Goal: Communication & Community: Share content

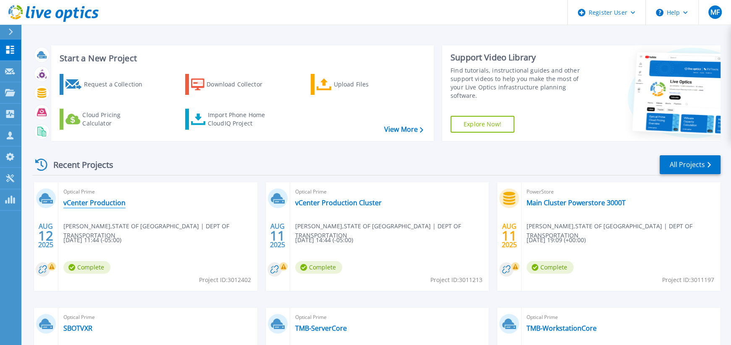
click at [84, 204] on link "vCenter Production" at bounding box center [94, 202] width 62 height 8
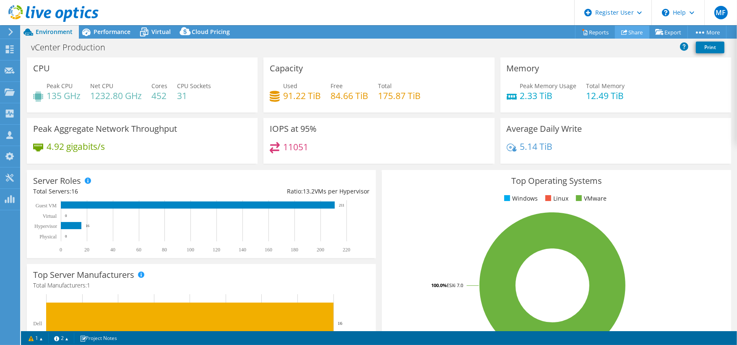
click at [627, 36] on link "Share" at bounding box center [632, 32] width 34 height 13
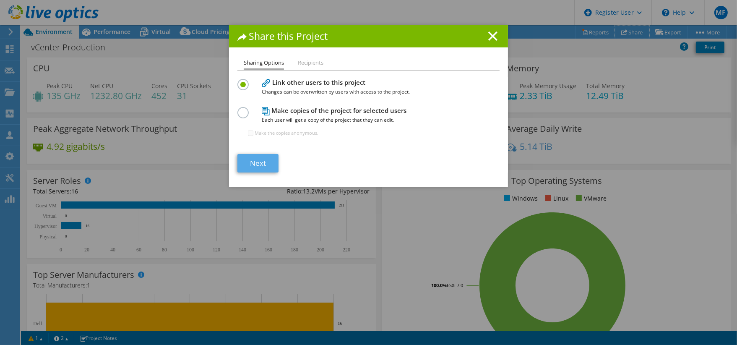
select select "USD"
click at [257, 164] on link "Next" at bounding box center [258, 163] width 41 height 18
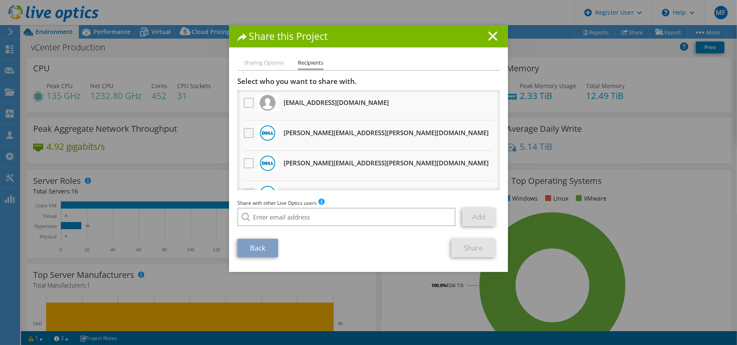
click at [244, 133] on label at bounding box center [250, 133] width 12 height 10
click at [0, 0] on input "checkbox" at bounding box center [0, 0] width 0 height 0
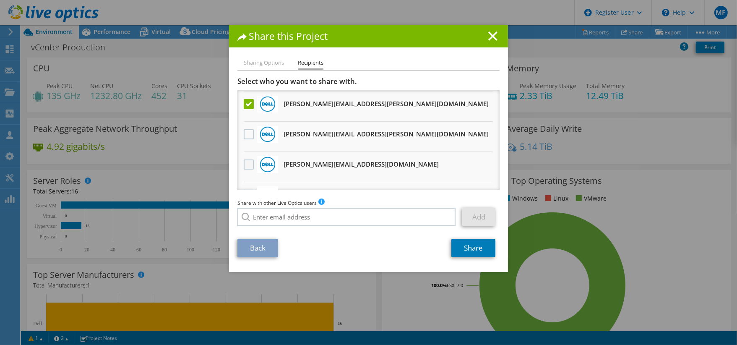
scroll to position [47, 0]
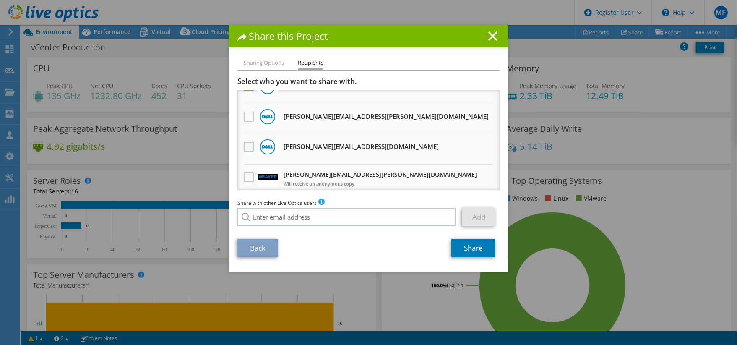
click at [245, 145] on label at bounding box center [250, 147] width 12 height 10
click at [0, 0] on input "checkbox" at bounding box center [0, 0] width 0 height 0
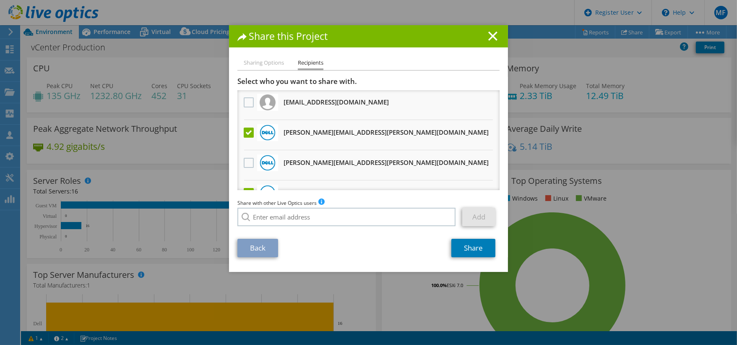
scroll to position [0, 0]
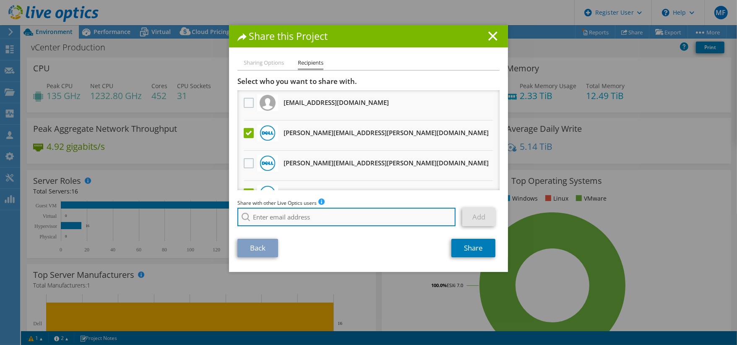
click at [308, 217] on input "search" at bounding box center [347, 217] width 218 height 18
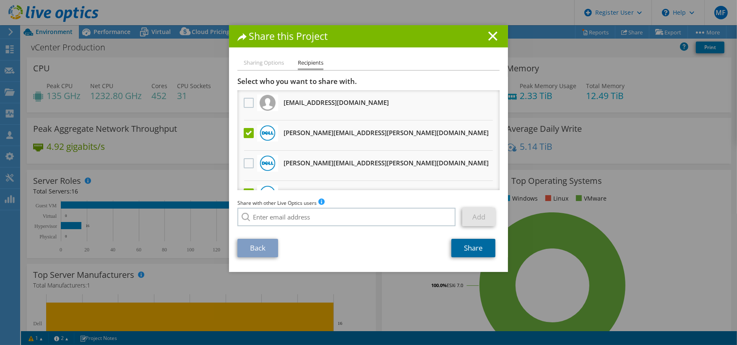
click at [465, 249] on link "Share" at bounding box center [474, 248] width 44 height 18
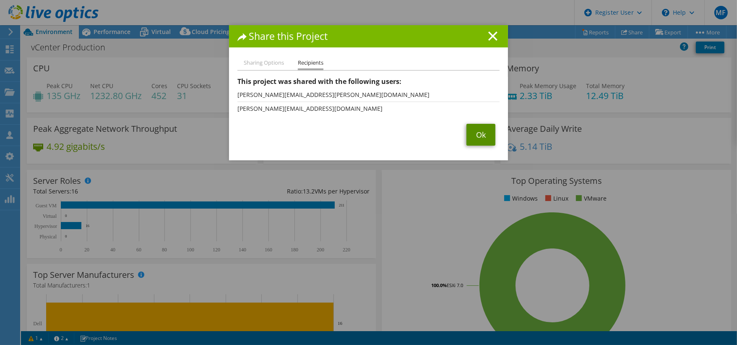
click at [475, 136] on link "Ok" at bounding box center [481, 135] width 29 height 22
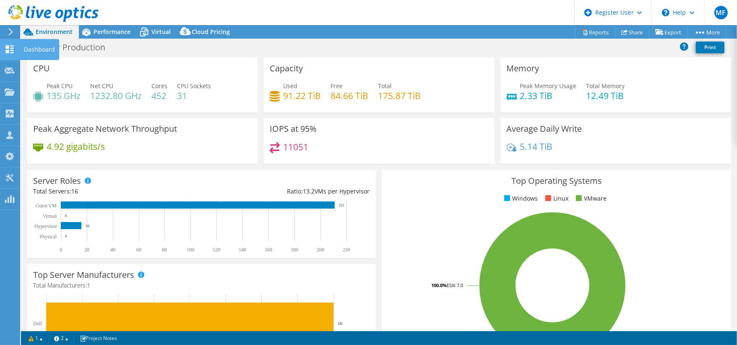
click at [9, 52] on use at bounding box center [10, 49] width 8 height 8
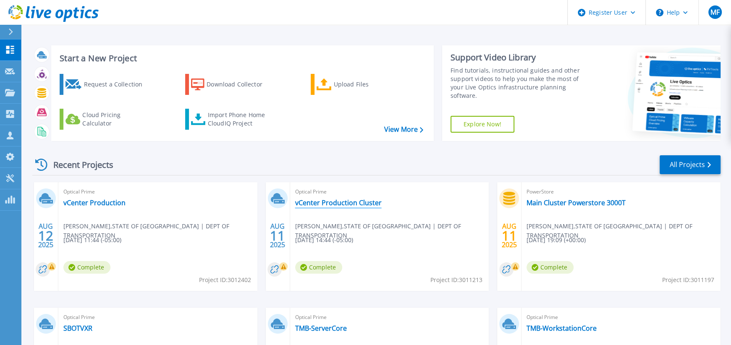
click at [316, 206] on link "vCenter Production Cluster" at bounding box center [338, 202] width 86 height 8
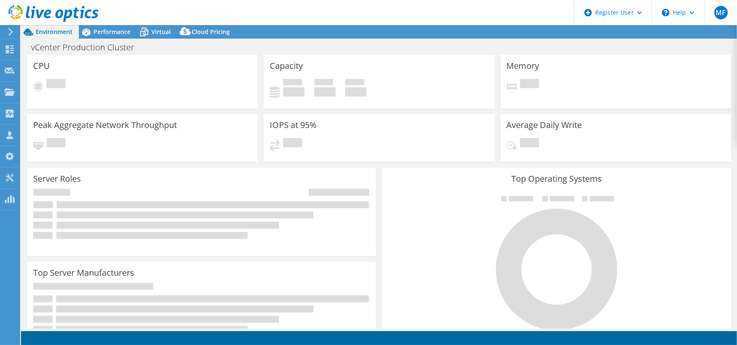
select select "USD"
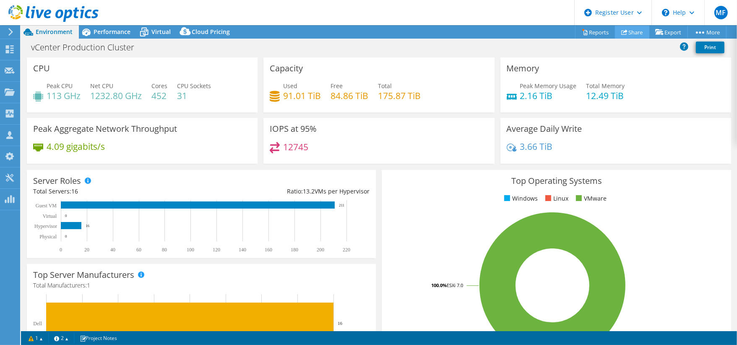
click at [630, 35] on link "Share" at bounding box center [632, 32] width 34 height 13
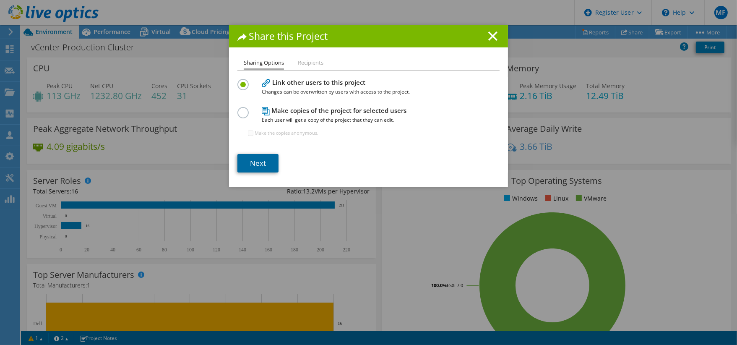
click at [253, 164] on link "Next" at bounding box center [258, 163] width 41 height 18
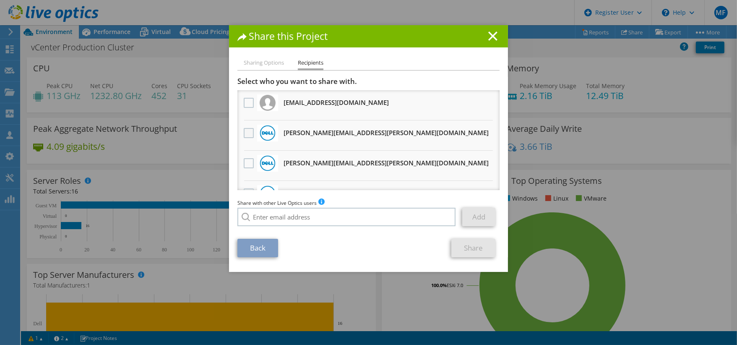
click at [245, 129] on label at bounding box center [250, 133] width 12 height 10
click at [0, 0] on input "checkbox" at bounding box center [0, 0] width 0 height 0
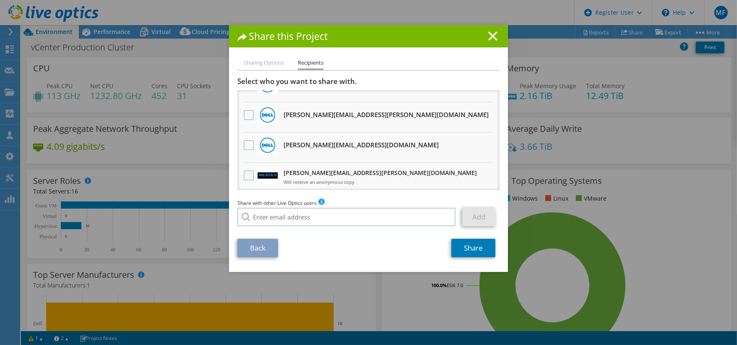
scroll to position [49, 0]
click at [246, 140] on label at bounding box center [250, 145] width 12 height 10
click at [0, 0] on input "checkbox" at bounding box center [0, 0] width 0 height 0
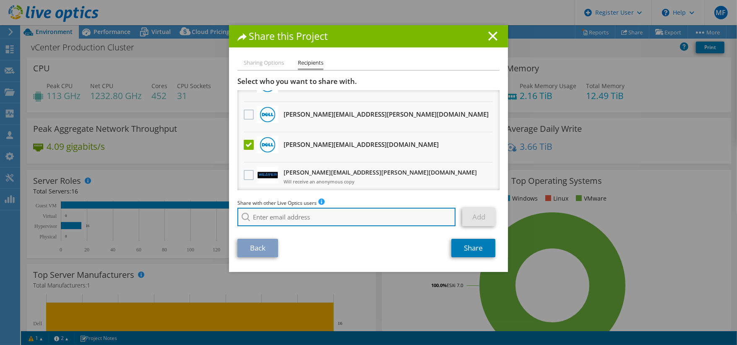
click at [309, 218] on input "search" at bounding box center [347, 217] width 218 height 18
click at [279, 214] on input "JUan." at bounding box center [347, 217] width 218 height 18
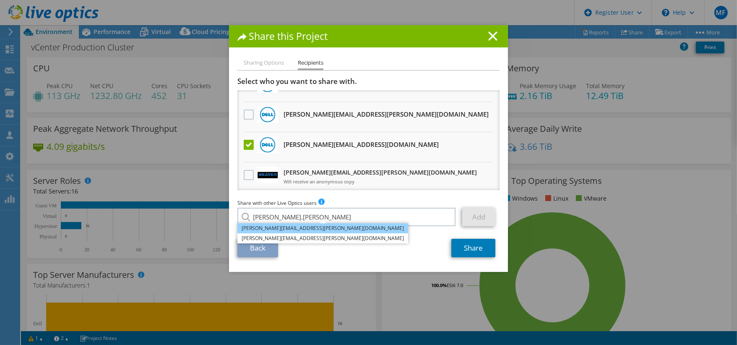
click at [272, 225] on li "[PERSON_NAME][EMAIL_ADDRESS][PERSON_NAME][DOMAIN_NAME]" at bounding box center [323, 228] width 171 height 10
type input "[PERSON_NAME][EMAIL_ADDRESS][PERSON_NAME][DOMAIN_NAME]"
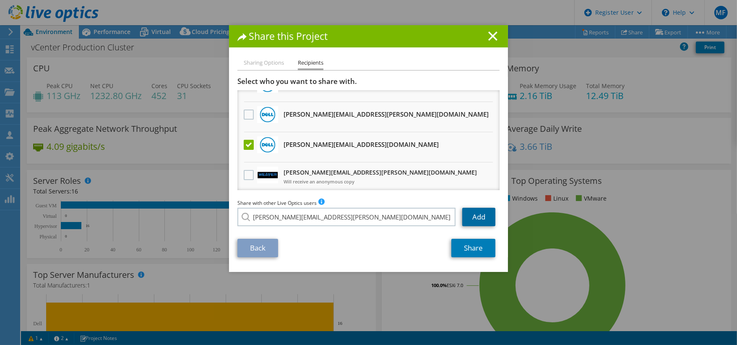
click at [475, 218] on link "Add" at bounding box center [478, 217] width 33 height 18
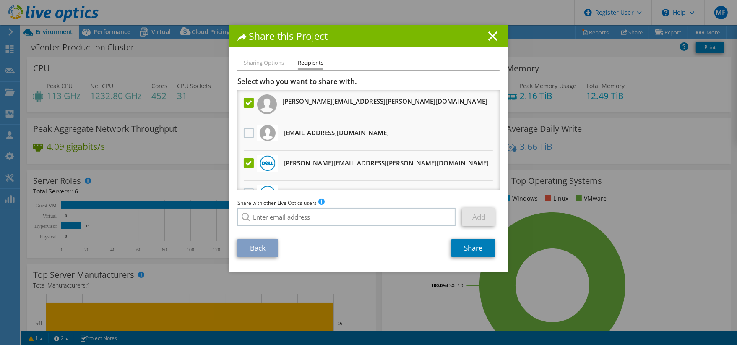
scroll to position [78, 0]
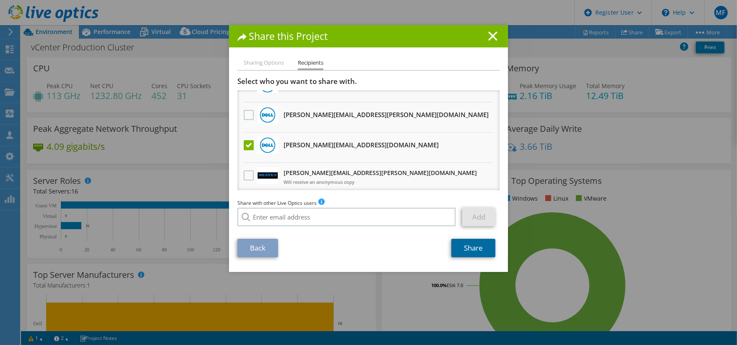
click at [473, 250] on link "Share" at bounding box center [474, 248] width 44 height 18
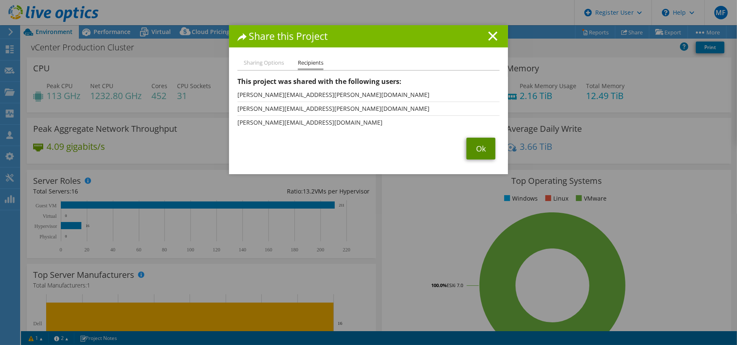
click at [473, 147] on link "Ok" at bounding box center [481, 149] width 29 height 22
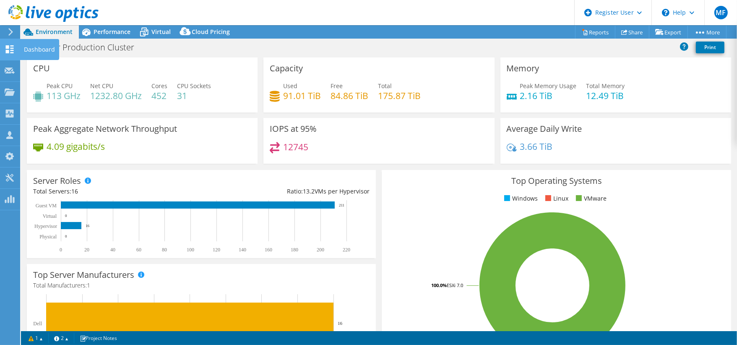
click at [9, 51] on icon at bounding box center [10, 49] width 10 height 8
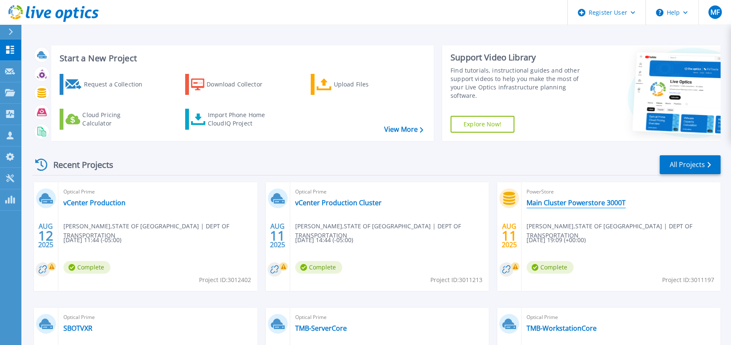
click at [582, 202] on link "Main Cluster Powerstore 3000T" at bounding box center [575, 202] width 99 height 8
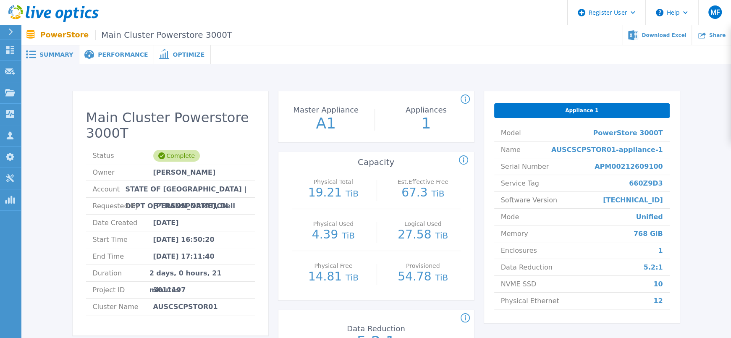
click at [54, 57] on span "Summary" at bounding box center [56, 55] width 34 height 6
click at [113, 57] on span "Performance" at bounding box center [123, 55] width 50 height 6
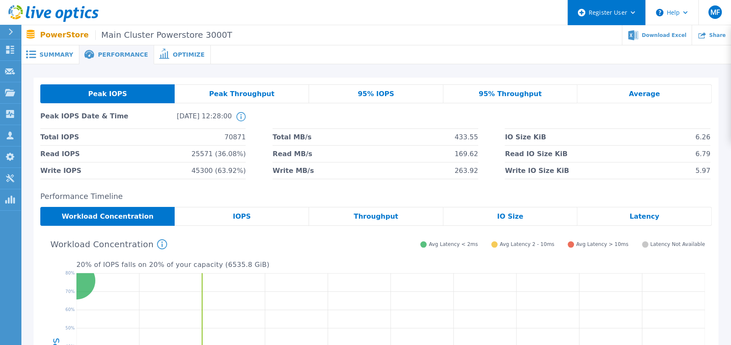
click at [632, 16] on div "Register User" at bounding box center [606, 12] width 78 height 25
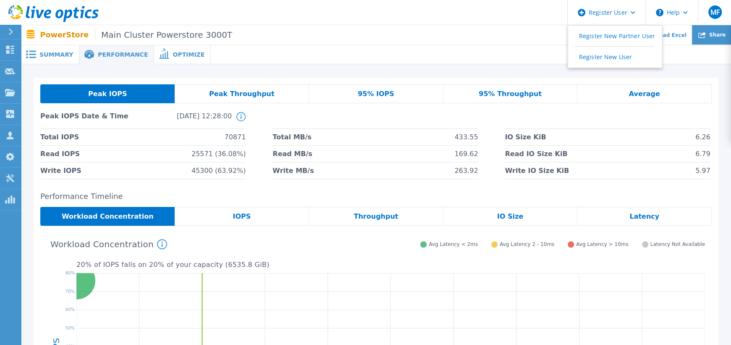
click at [705, 37] on icon at bounding box center [702, 35] width 8 height 6
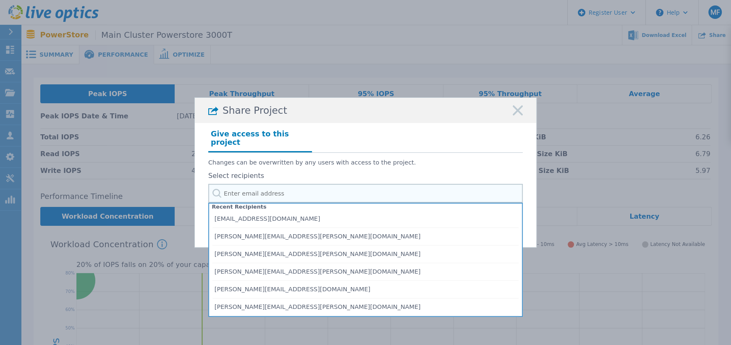
click at [280, 191] on input "text" at bounding box center [365, 193] width 314 height 19
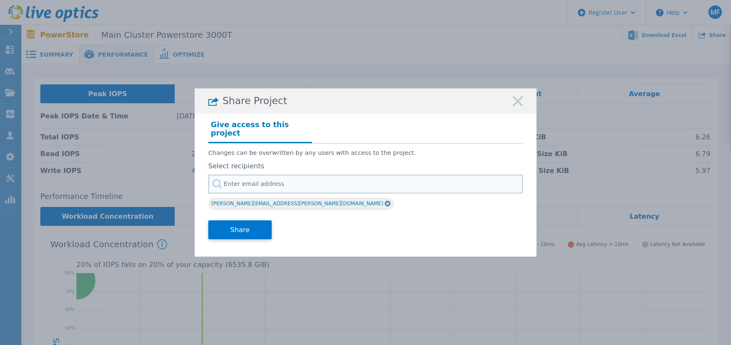
click at [278, 183] on input "text" at bounding box center [365, 184] width 314 height 19
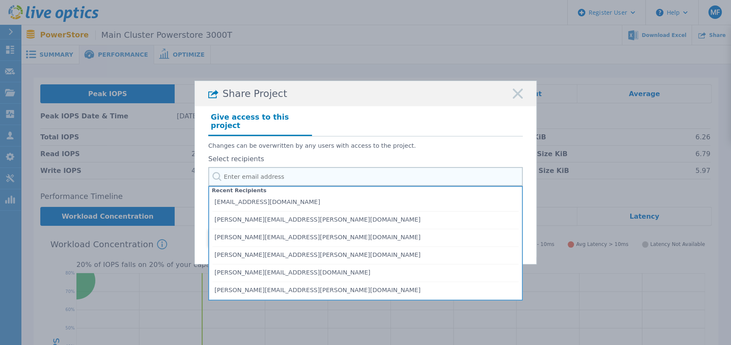
click at [278, 183] on input "text" at bounding box center [365, 176] width 314 height 19
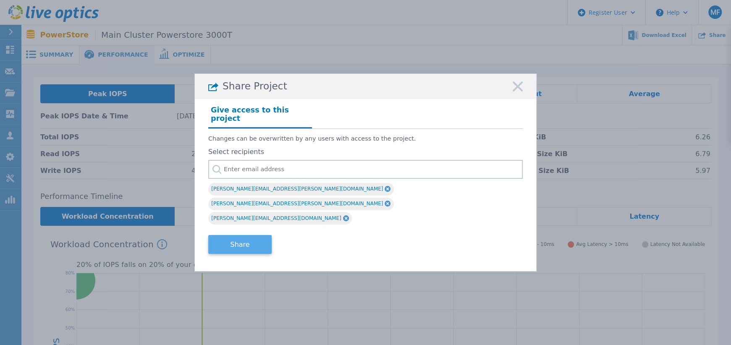
click at [248, 235] on button "Share" at bounding box center [239, 244] width 63 height 19
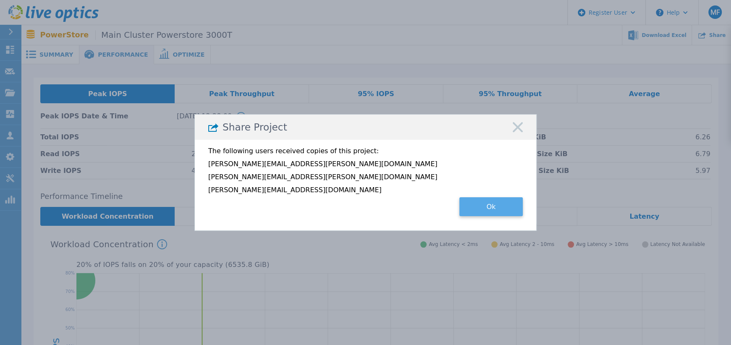
click at [485, 209] on button "Ok" at bounding box center [490, 206] width 63 height 19
